Goal: Information Seeking & Learning: Learn about a topic

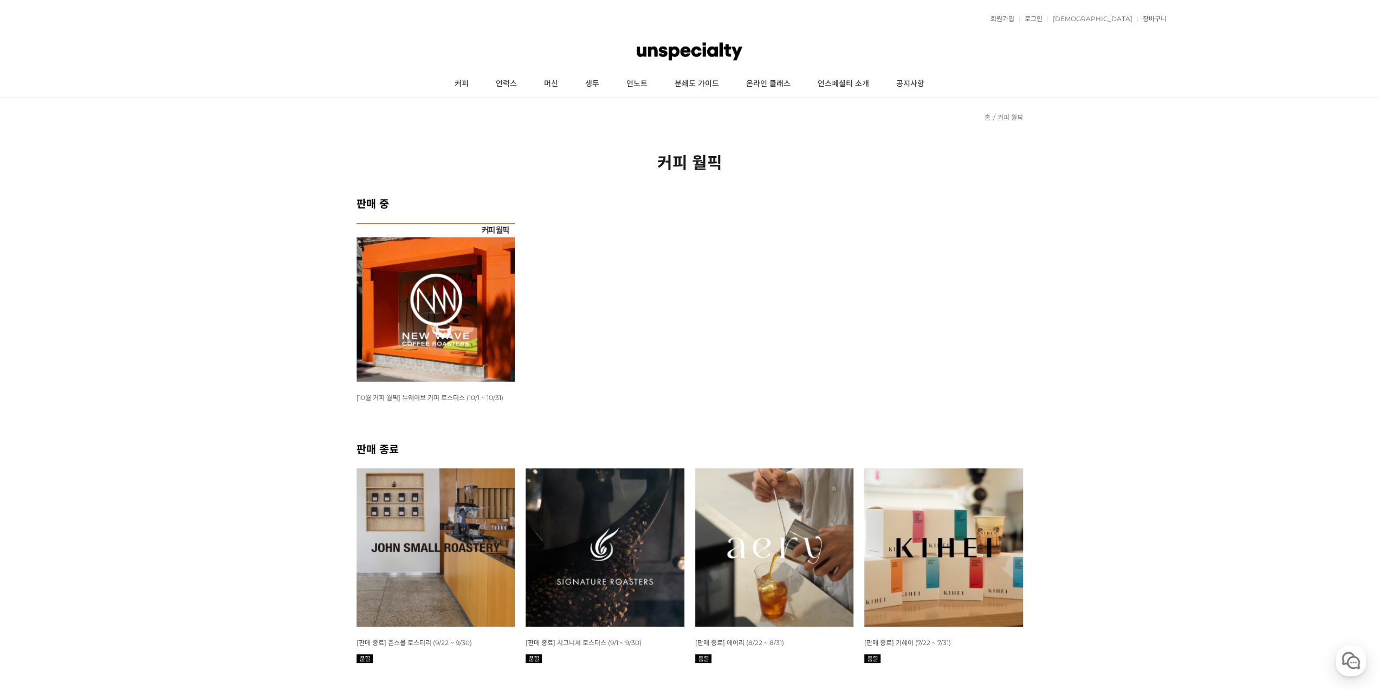
click at [429, 348] on img at bounding box center [436, 302] width 159 height 159
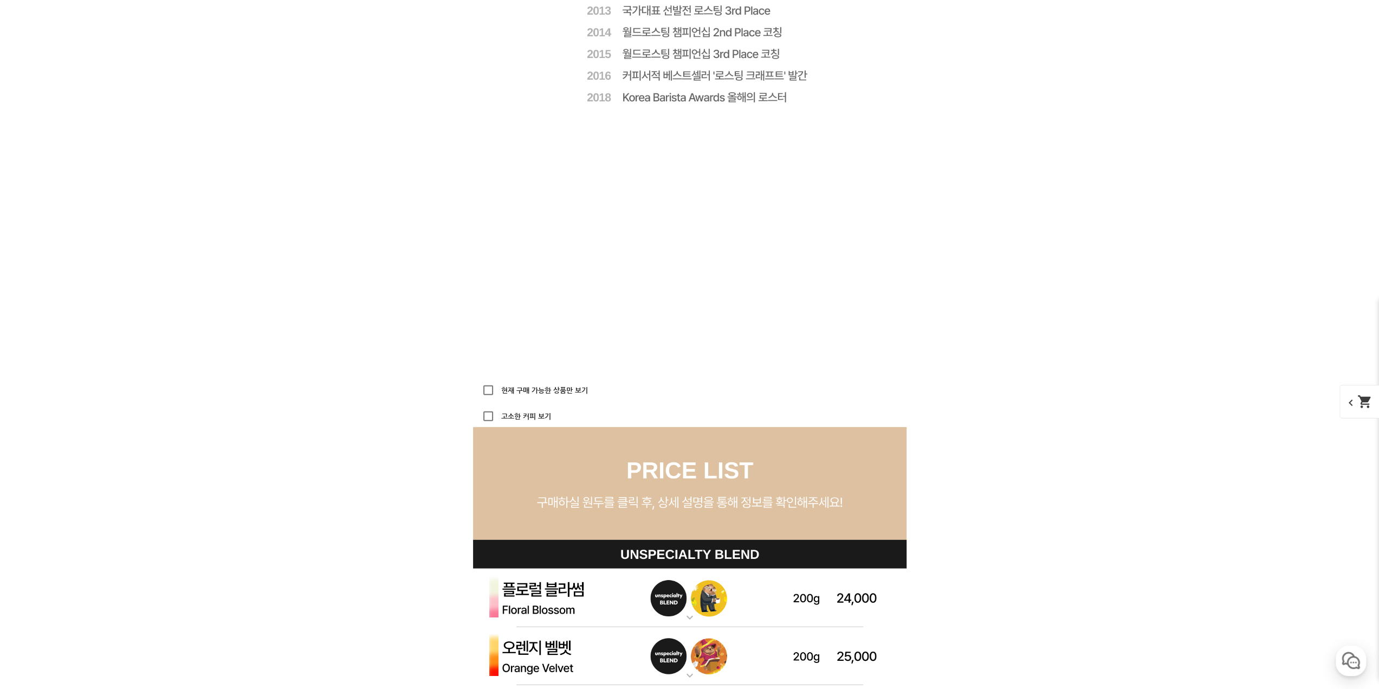
scroll to position [2872, 0]
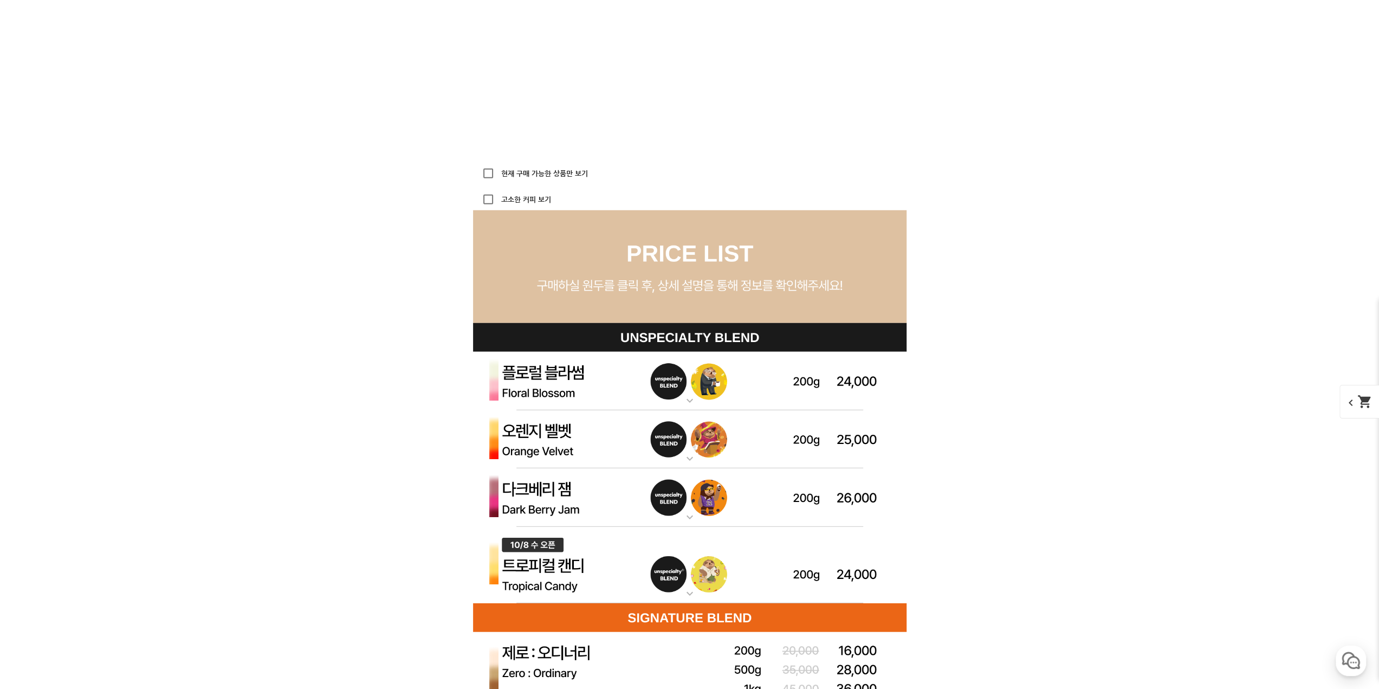
click at [560, 572] on img at bounding box center [690, 565] width 434 height 77
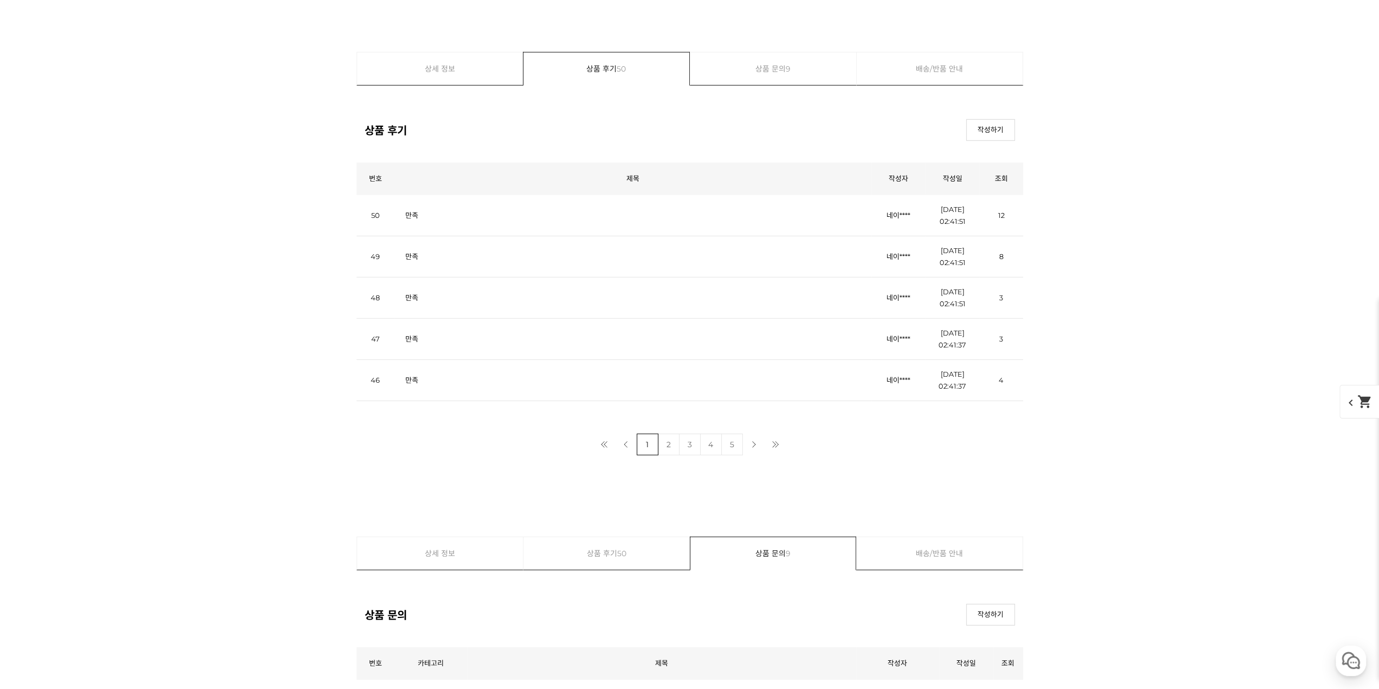
scroll to position [15661, 0]
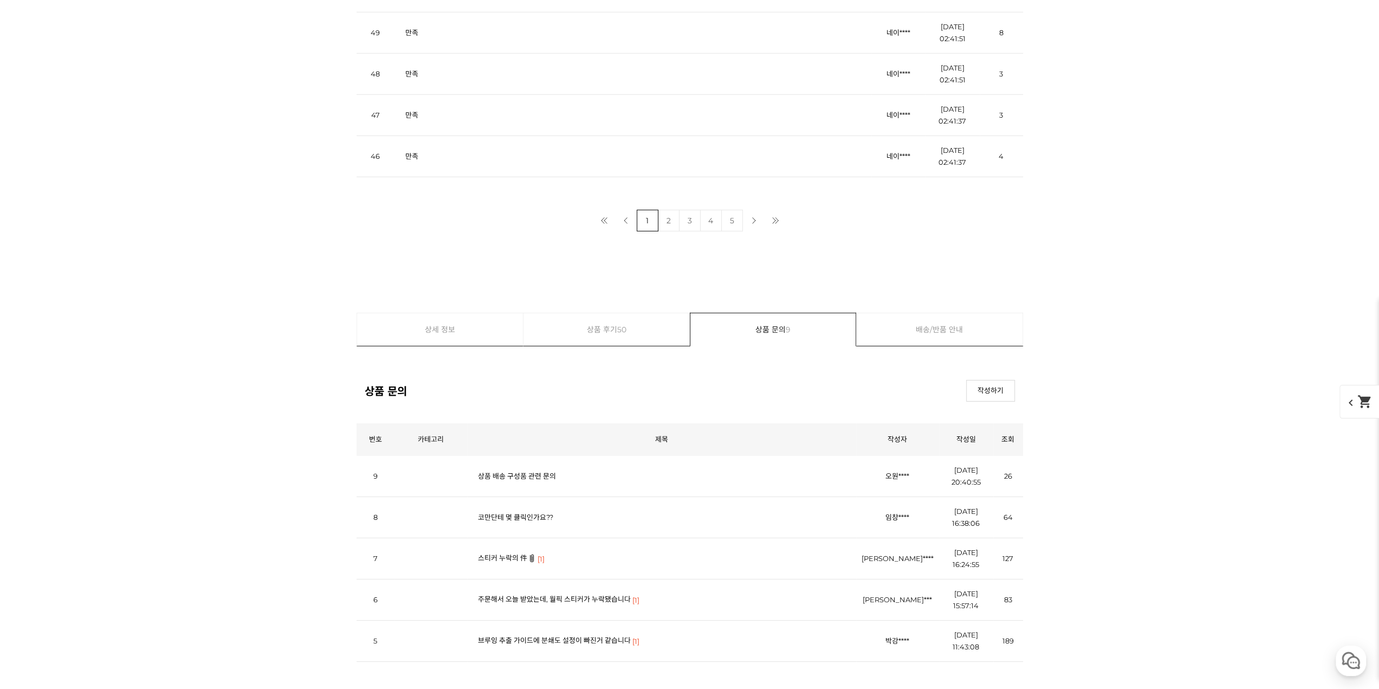
click at [495, 553] on link "스티커 누락의 件" at bounding box center [502, 557] width 49 height 9
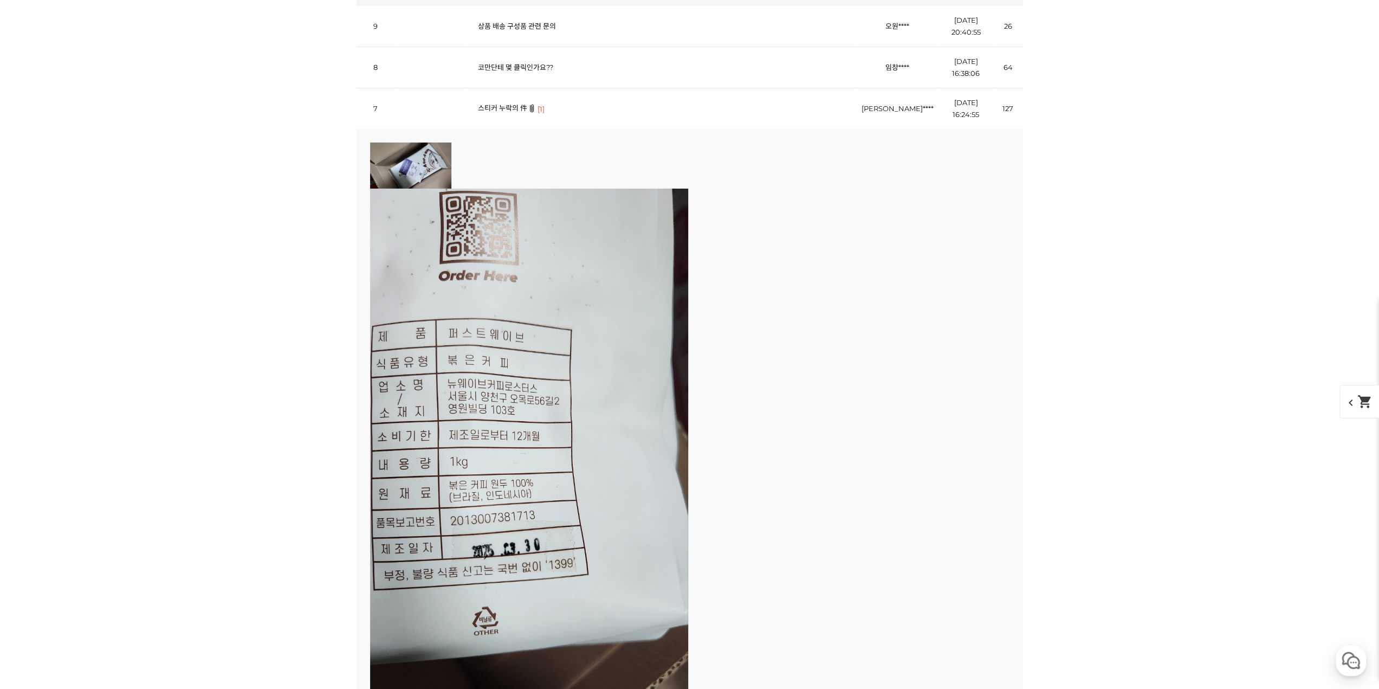
scroll to position [15987, 0]
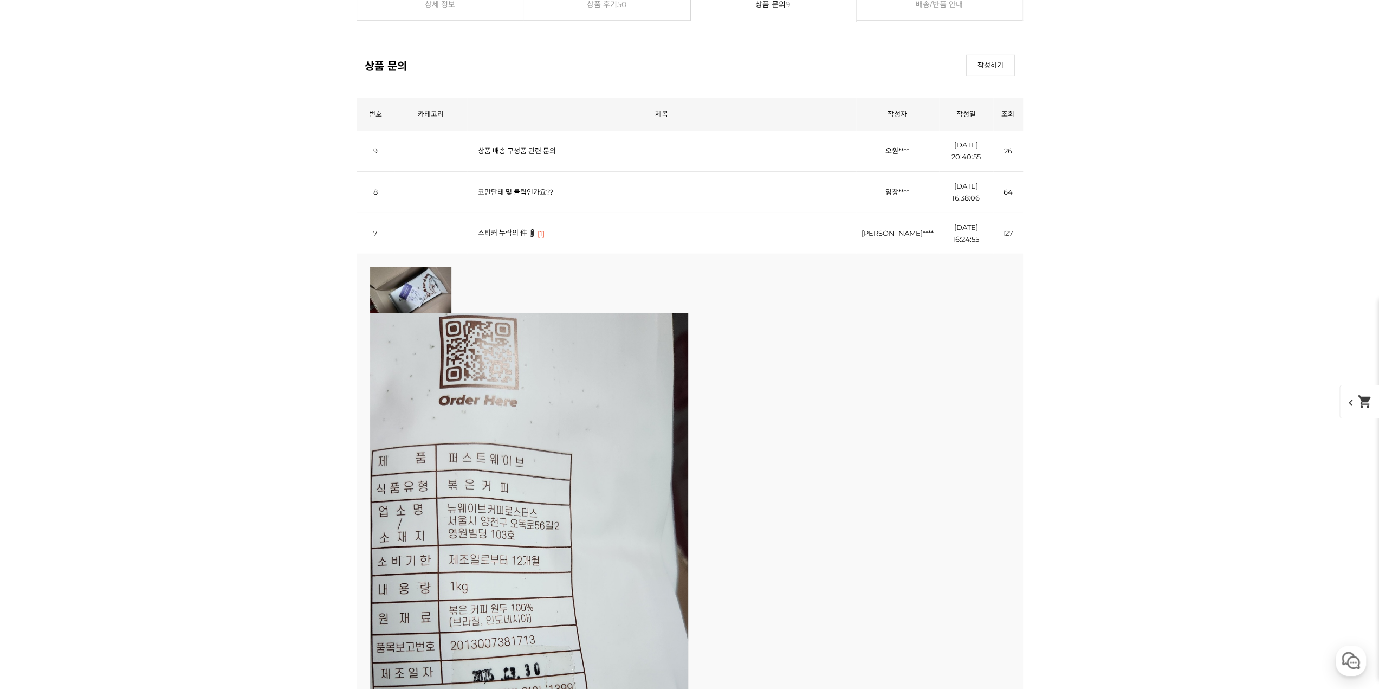
click at [527, 138] on td "상품 배송 구성품 관련 문의" at bounding box center [661, 151] width 389 height 41
click at [529, 146] on link "상품 배송 구성품 관련 문의" at bounding box center [517, 150] width 78 height 9
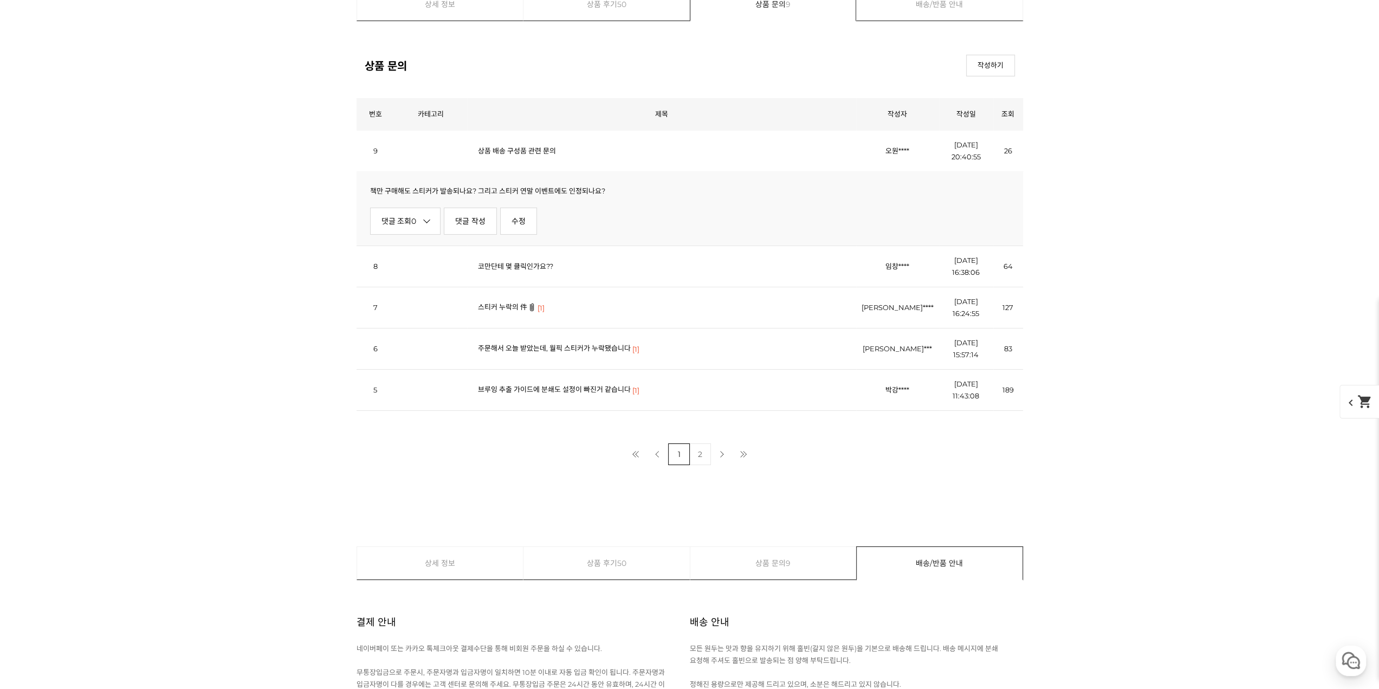
click at [698, 450] on link "2" at bounding box center [700, 454] width 22 height 22
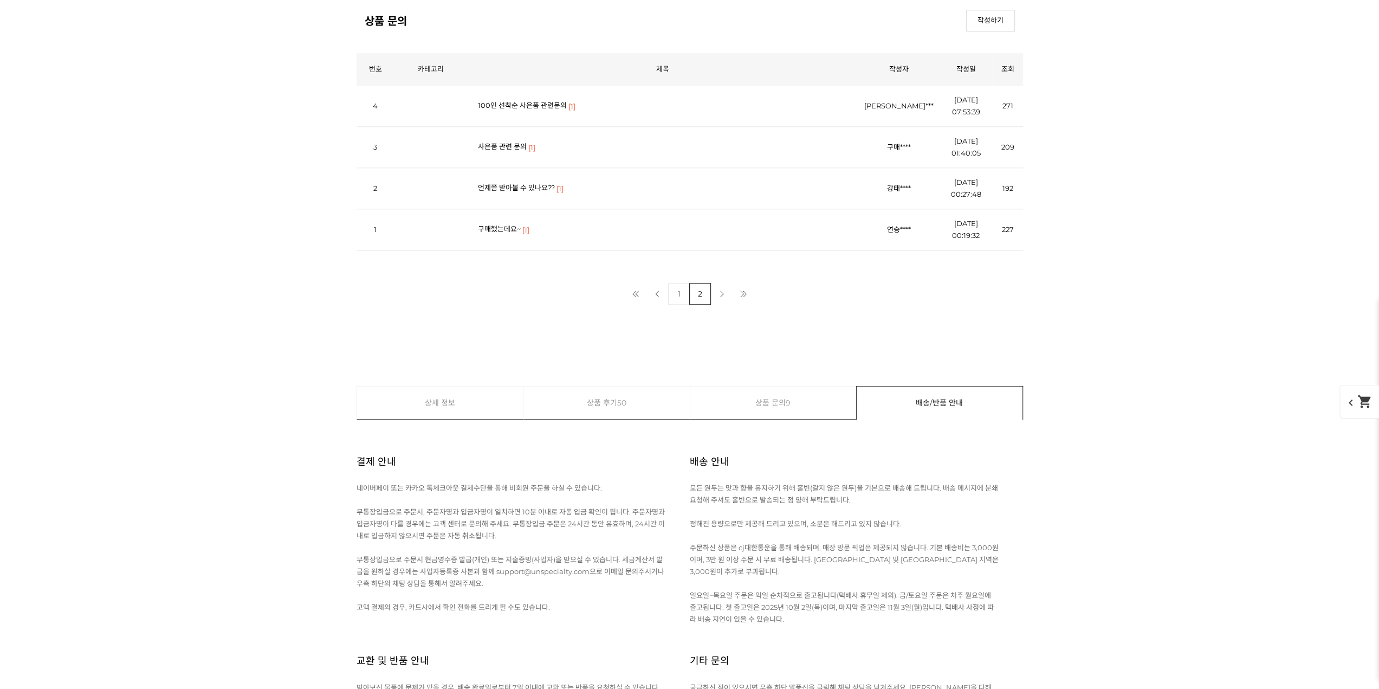
scroll to position [5261, 0]
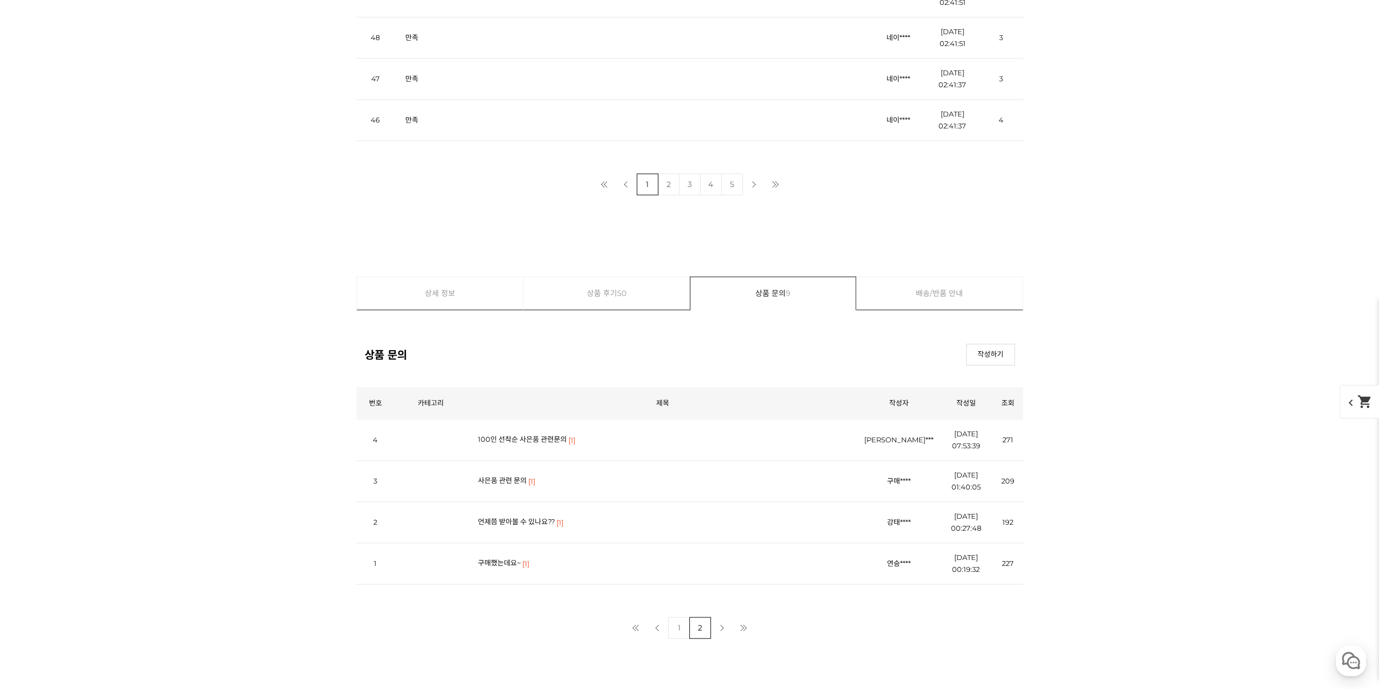
click at [587, 290] on link "상품 후기 50" at bounding box center [606, 293] width 166 height 33
